Goal: Obtain resource: Download file/media

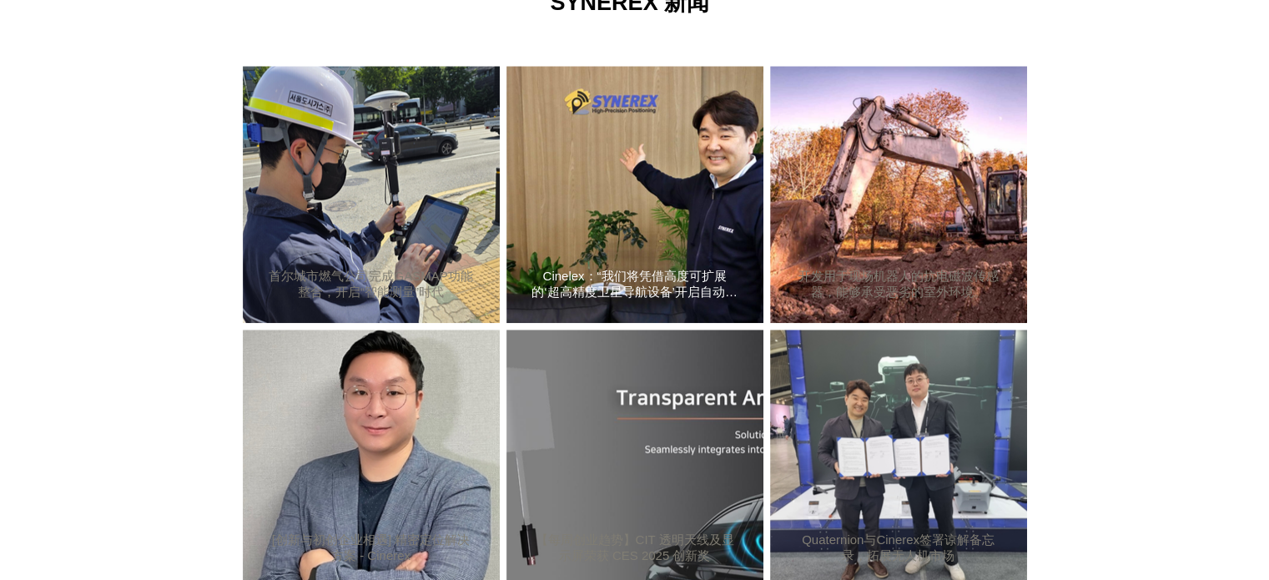
scroll to position [1206, 0]
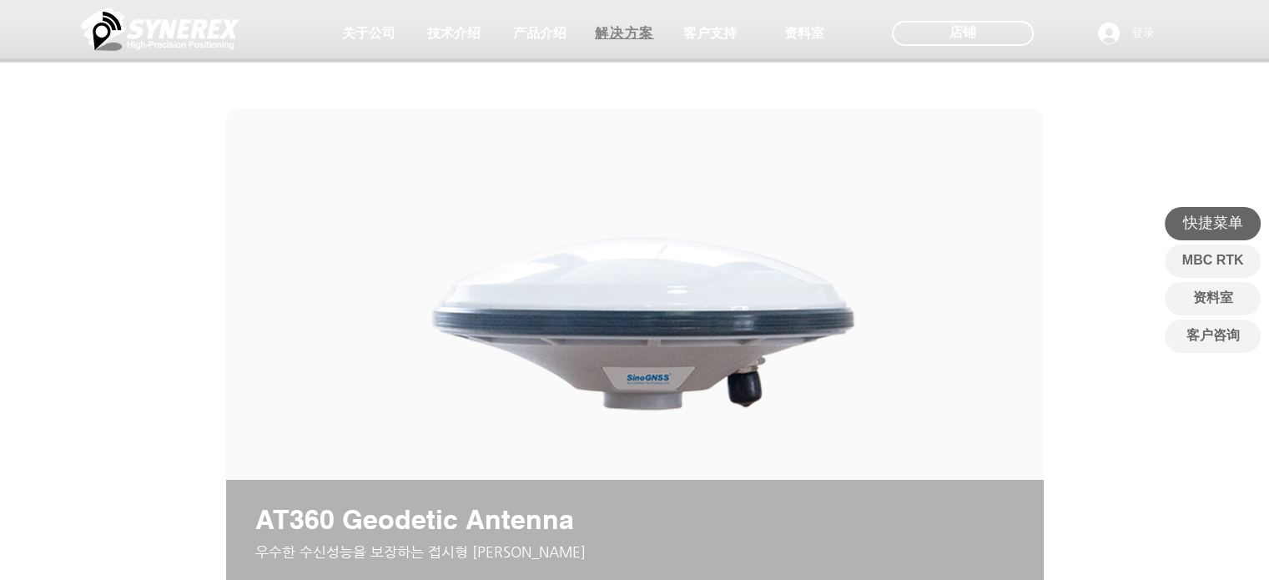
click at [621, 39] on font "解决方案" at bounding box center [624, 33] width 58 height 14
click at [617, 37] on font "解决方案" at bounding box center [624, 33] width 58 height 14
click at [627, 33] on font "解决方案" at bounding box center [624, 33] width 58 height 14
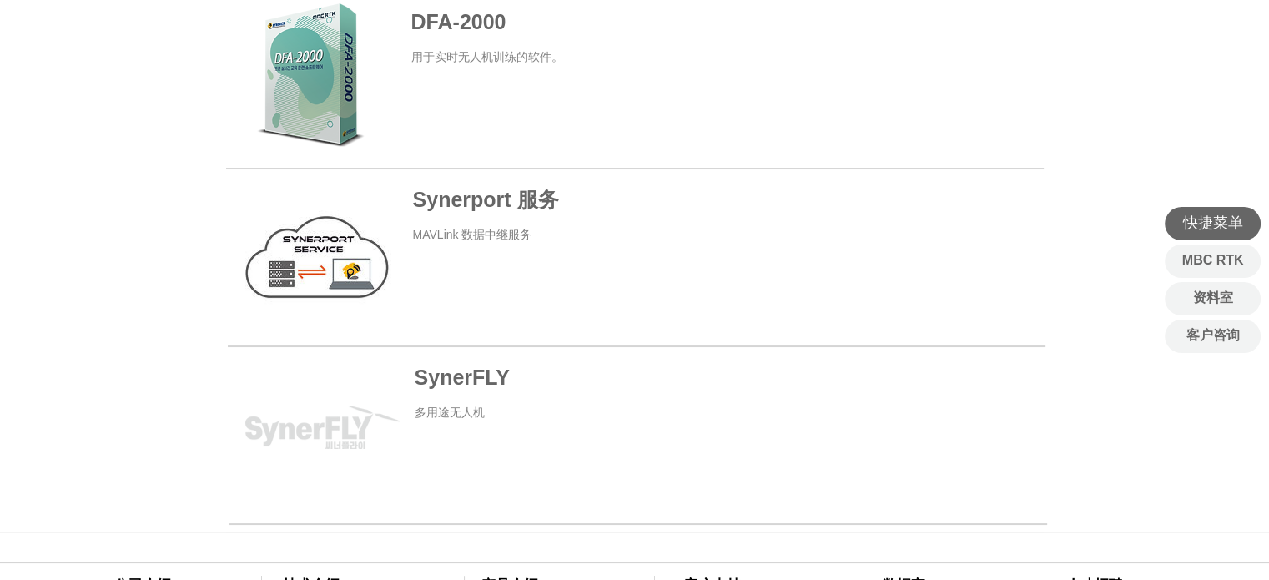
scroll to position [918, 0]
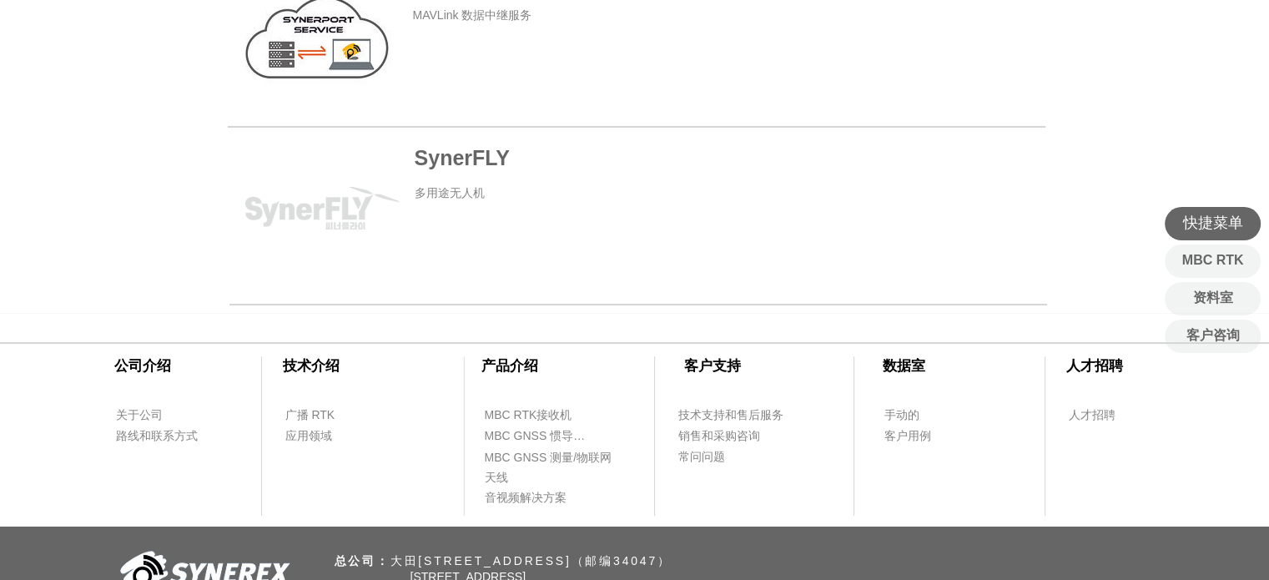
click at [447, 157] on span at bounding box center [637, 208] width 818 height 157
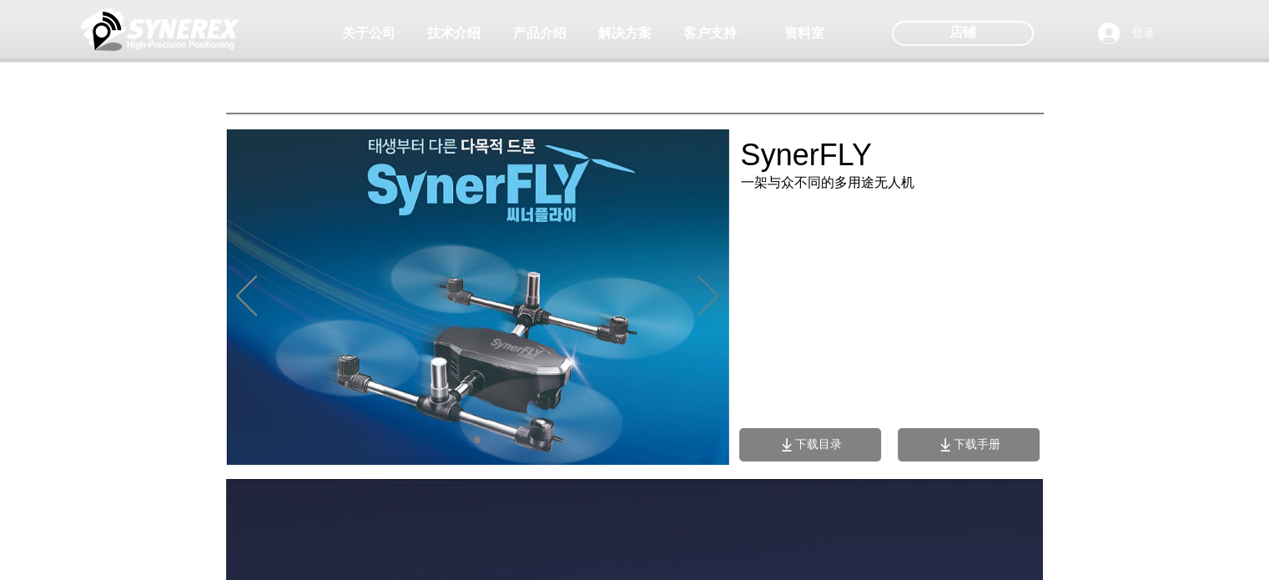
click at [703, 294] on icon "下一个" at bounding box center [707, 295] width 21 height 41
click at [803, 448] on font "下载目录" at bounding box center [818, 443] width 47 height 13
click at [962, 438] on font "下载手册" at bounding box center [977, 443] width 47 height 13
click at [952, 445] on icon "下载手册" at bounding box center [945, 444] width 17 height 17
click at [961, 445] on font "下载手册" at bounding box center [977, 443] width 47 height 13
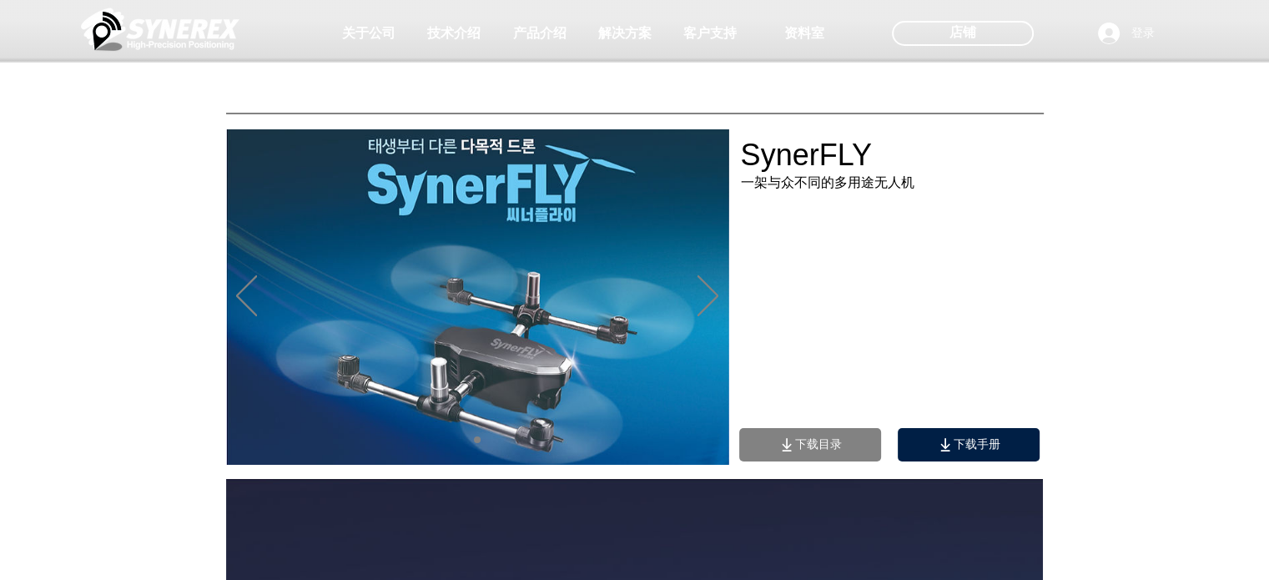
click at [964, 444] on font "下载手册" at bounding box center [977, 443] width 47 height 13
click at [965, 445] on font "下载手册" at bounding box center [977, 443] width 47 height 13
click at [976, 440] on font "下载手册" at bounding box center [977, 443] width 47 height 13
click at [1001, 426] on div "主要内容" at bounding box center [907, 339] width 334 height 217
click at [971, 440] on font "下载手册" at bounding box center [977, 443] width 47 height 13
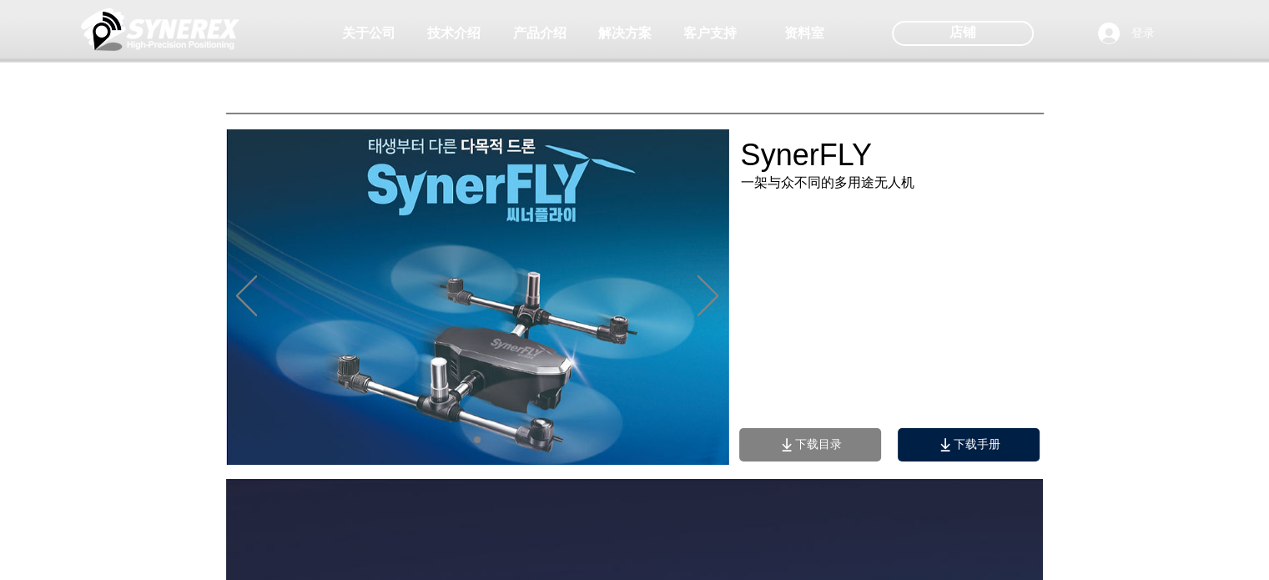
click at [985, 450] on font "下载手册" at bounding box center [977, 443] width 47 height 13
click at [985, 449] on font "下载手册" at bounding box center [977, 443] width 47 height 13
click at [1032, 297] on div "主要内容" at bounding box center [907, 339] width 334 height 217
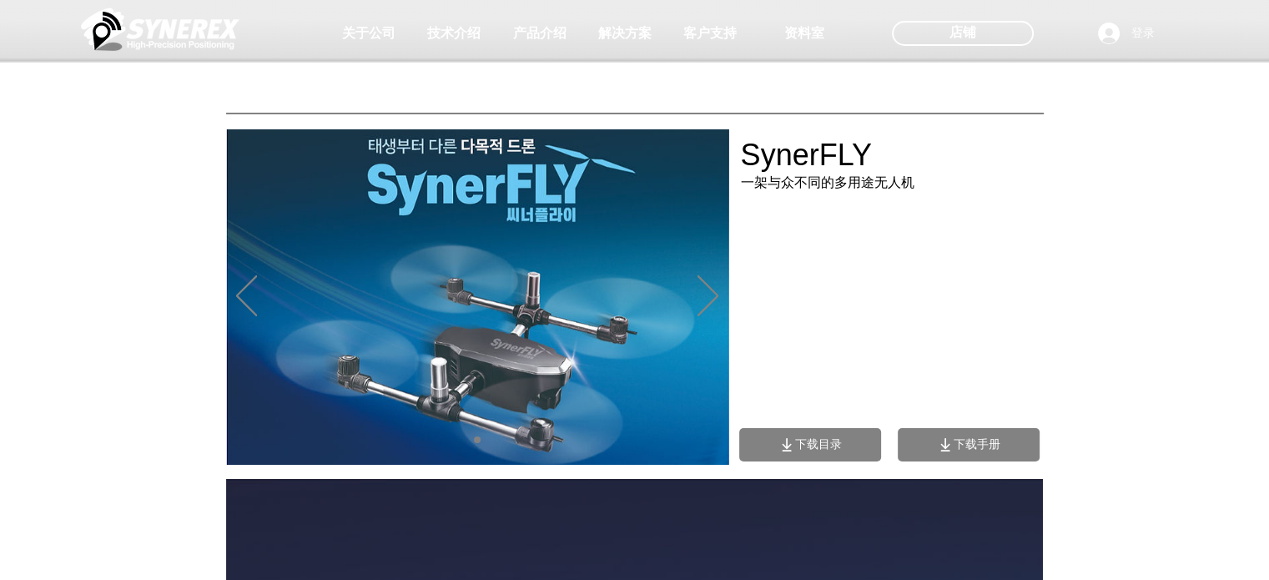
drag, startPoint x: 771, startPoint y: 158, endPoint x: 920, endPoint y: 189, distance: 152.7
click at [920, 189] on div at bounding box center [634, 123] width 1269 height 247
drag, startPoint x: 872, startPoint y: 183, endPoint x: 759, endPoint y: 157, distance: 115.6
click at [759, 157] on div at bounding box center [634, 123] width 1269 height 247
click at [746, 156] on div at bounding box center [634, 123] width 1269 height 247
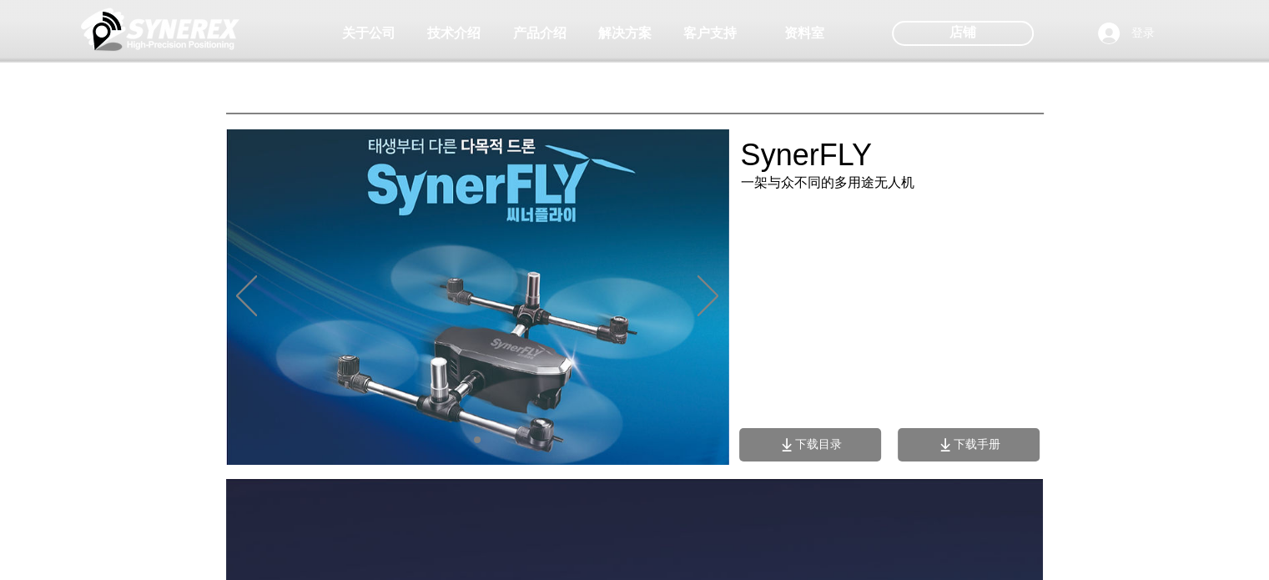
click at [746, 155] on div at bounding box center [634, 123] width 1269 height 247
click at [816, 139] on div at bounding box center [634, 123] width 1269 height 247
click at [1067, 218] on div at bounding box center [634, 123] width 1269 height 247
click at [971, 456] on span "下载手册" at bounding box center [969, 444] width 142 height 33
click at [978, 446] on font "下载手册" at bounding box center [977, 443] width 47 height 13
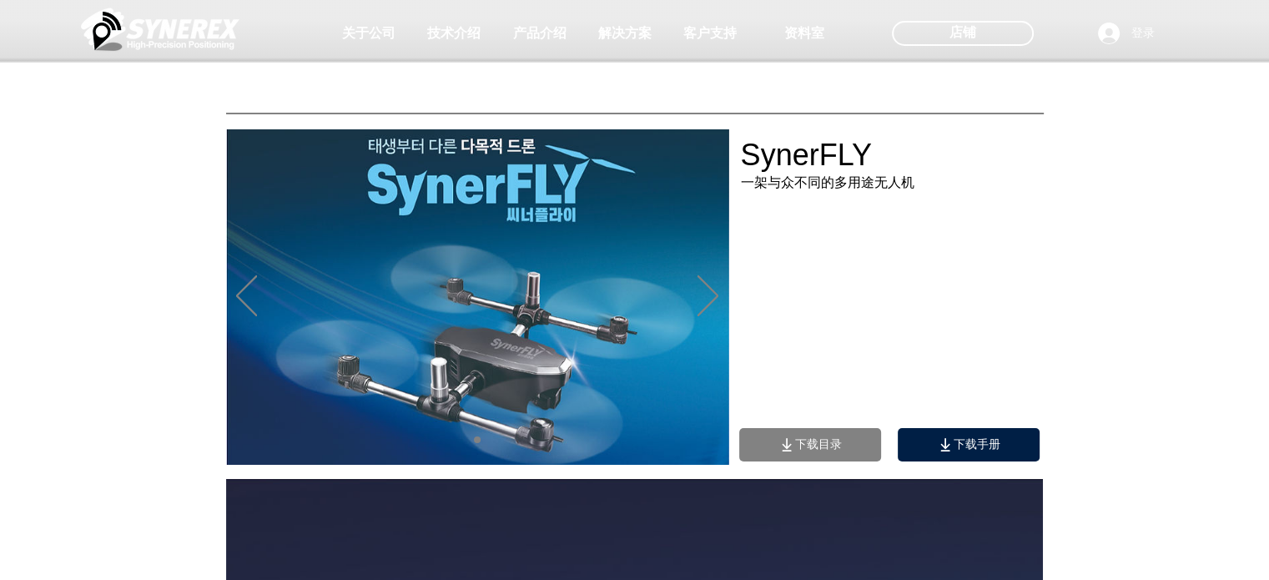
click at [978, 446] on font "下载手册" at bounding box center [977, 443] width 47 height 13
click at [982, 437] on span "下载手册" at bounding box center [977, 444] width 47 height 15
click at [1009, 436] on span "下载手册" at bounding box center [969, 444] width 142 height 33
